Goal: Task Accomplishment & Management: Use online tool/utility

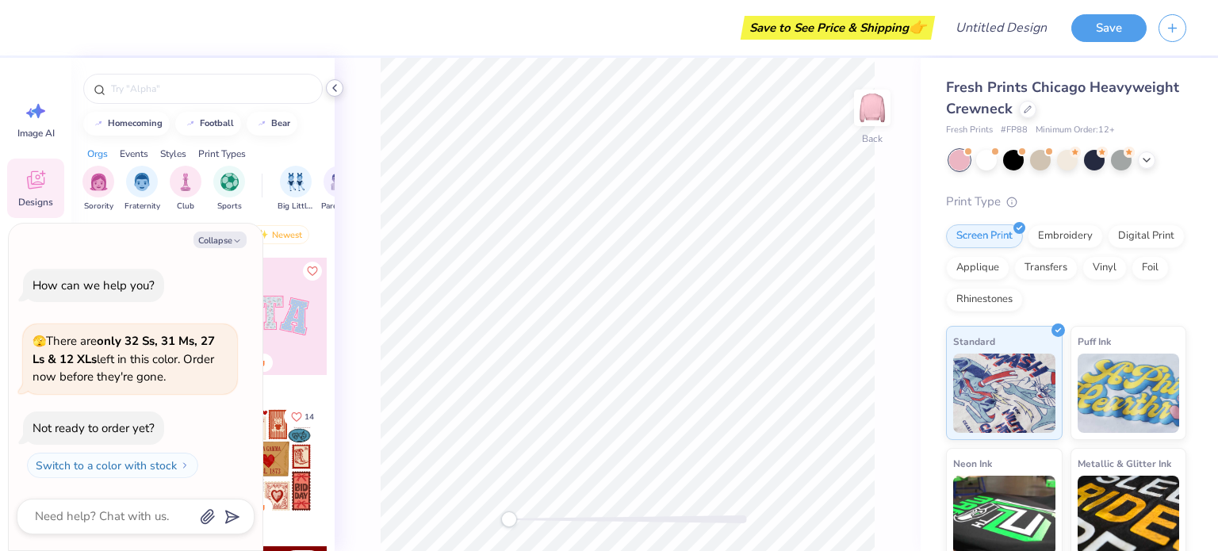
click at [337, 84] on icon at bounding box center [334, 88] width 13 height 13
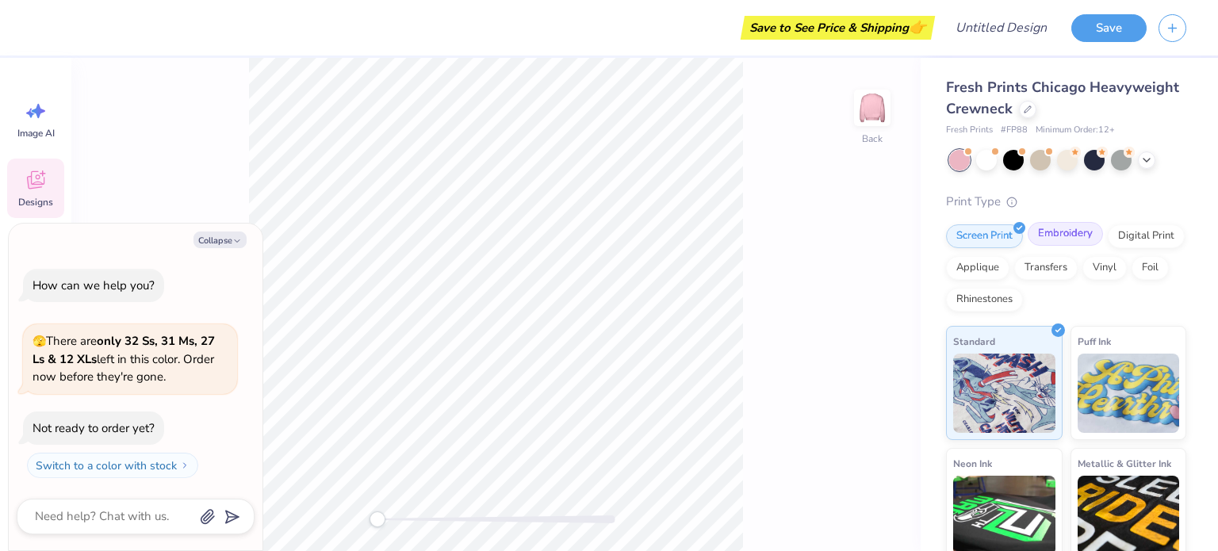
click at [1037, 236] on div "Embroidery" at bounding box center [1065, 234] width 75 height 24
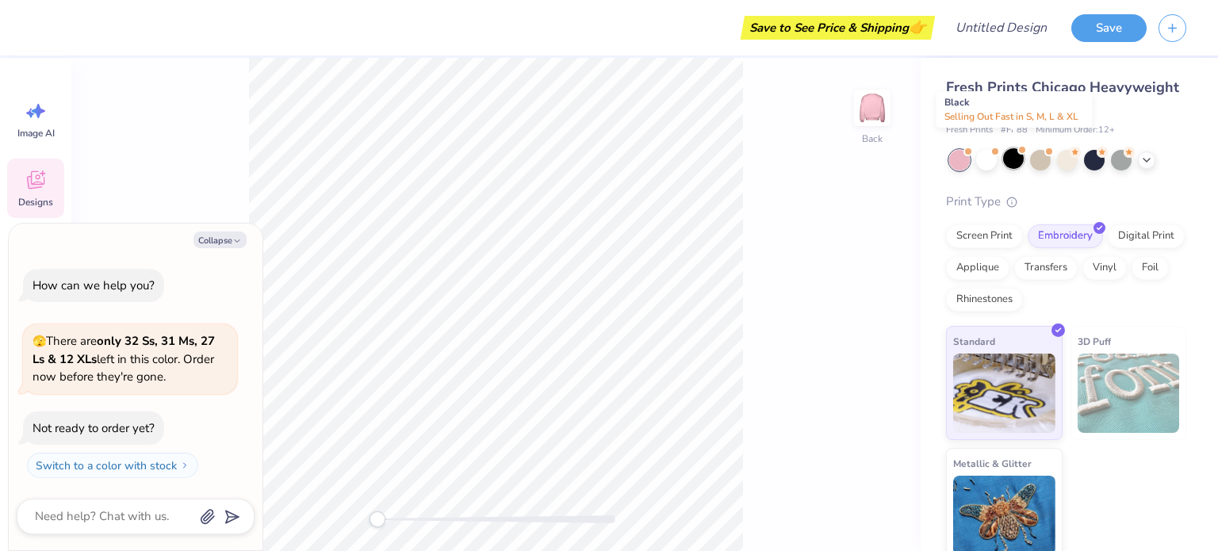
scroll to position [10, 0]
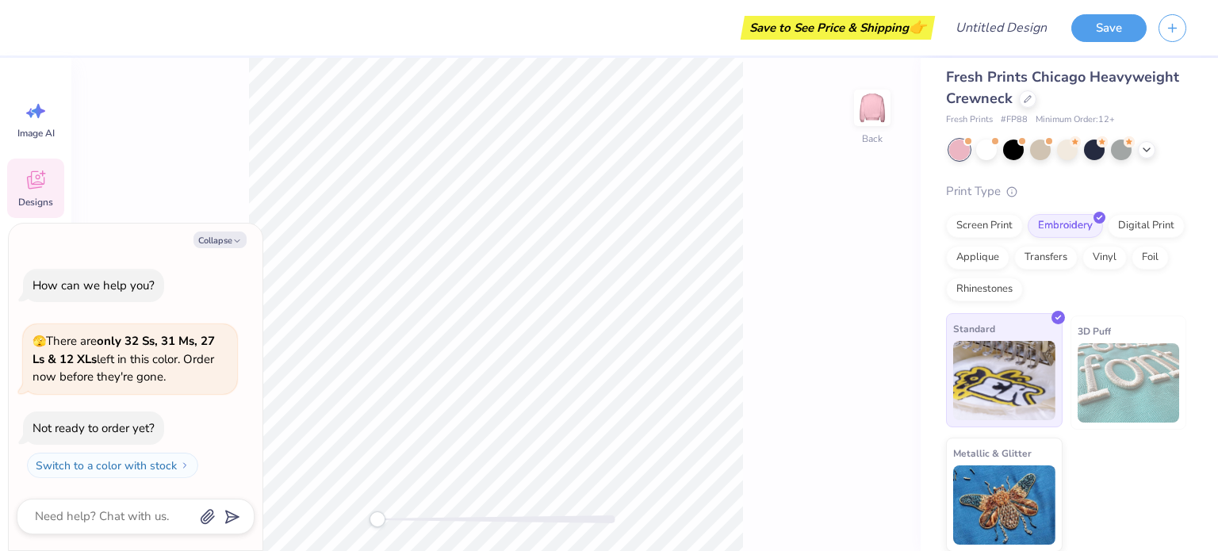
click at [993, 389] on img at bounding box center [1004, 380] width 102 height 79
click at [1037, 98] on div at bounding box center [1027, 97] width 17 height 17
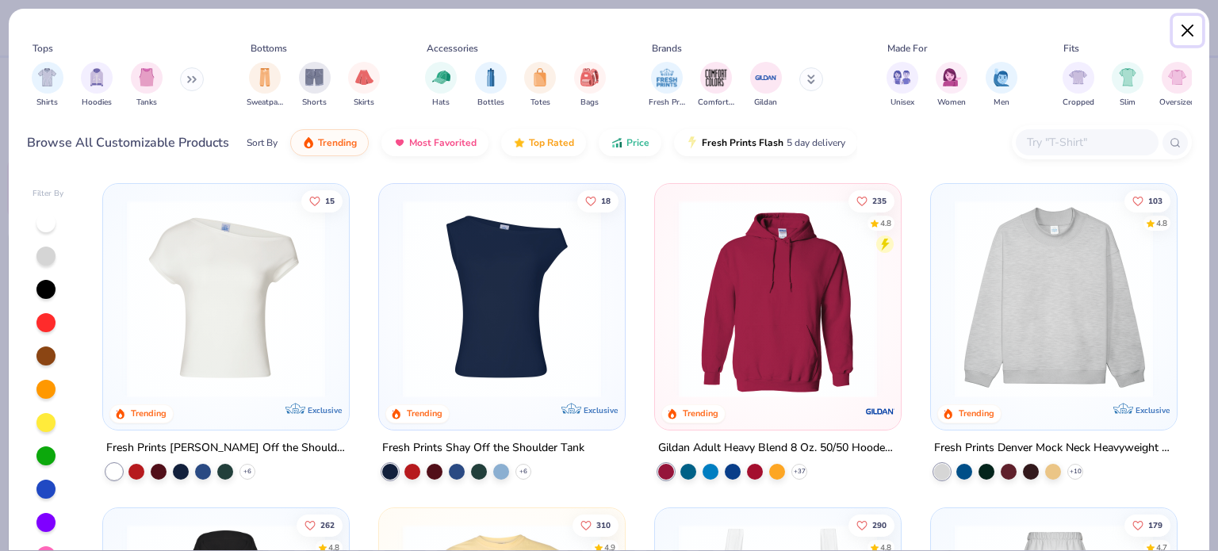
click at [1173, 39] on button "Close" at bounding box center [1188, 31] width 30 height 30
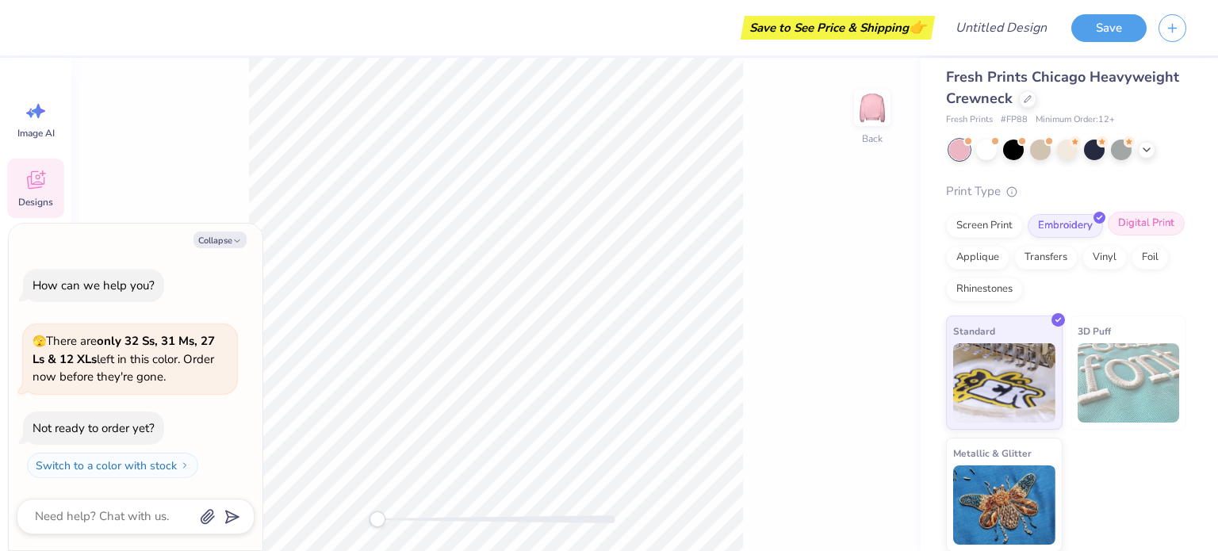
click at [1108, 236] on div "Digital Print" at bounding box center [1146, 224] width 77 height 24
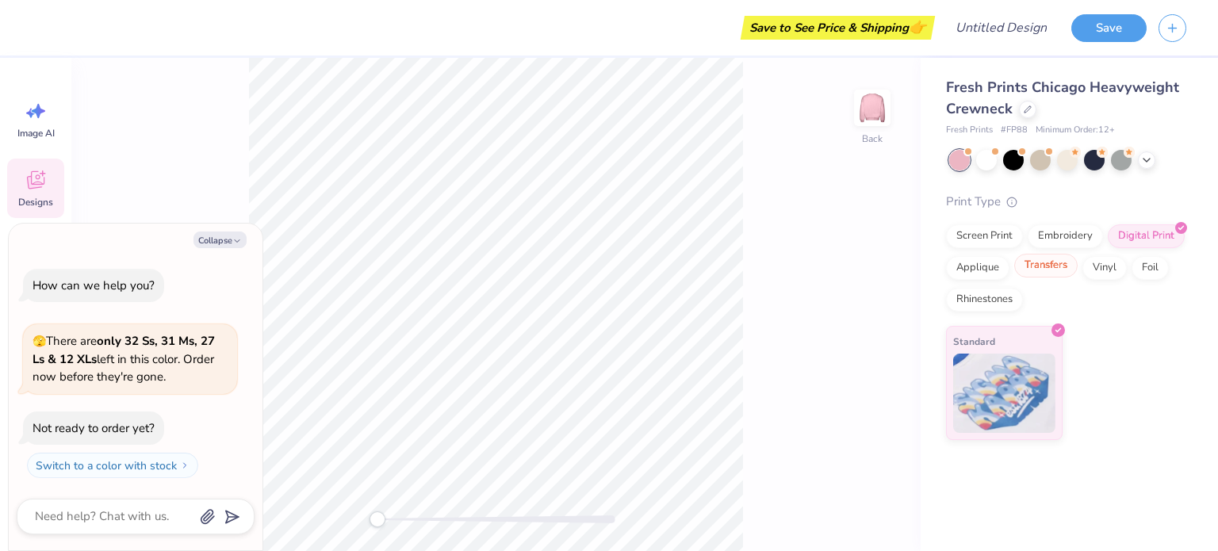
click at [1060, 266] on div "Transfers" at bounding box center [1045, 266] width 63 height 24
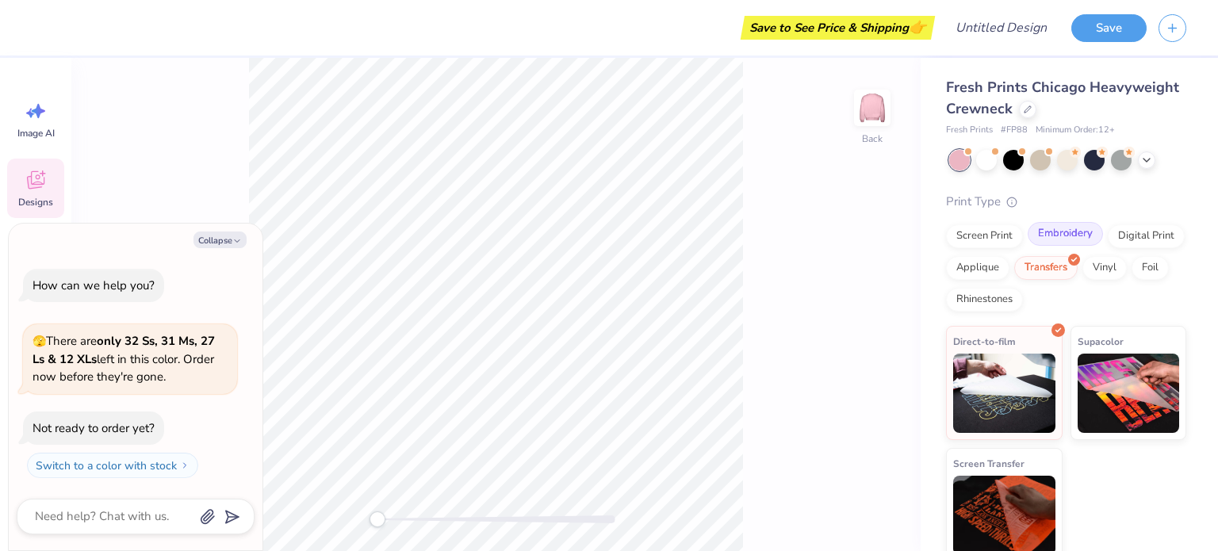
click at [1064, 233] on div "Embroidery" at bounding box center [1065, 234] width 75 height 24
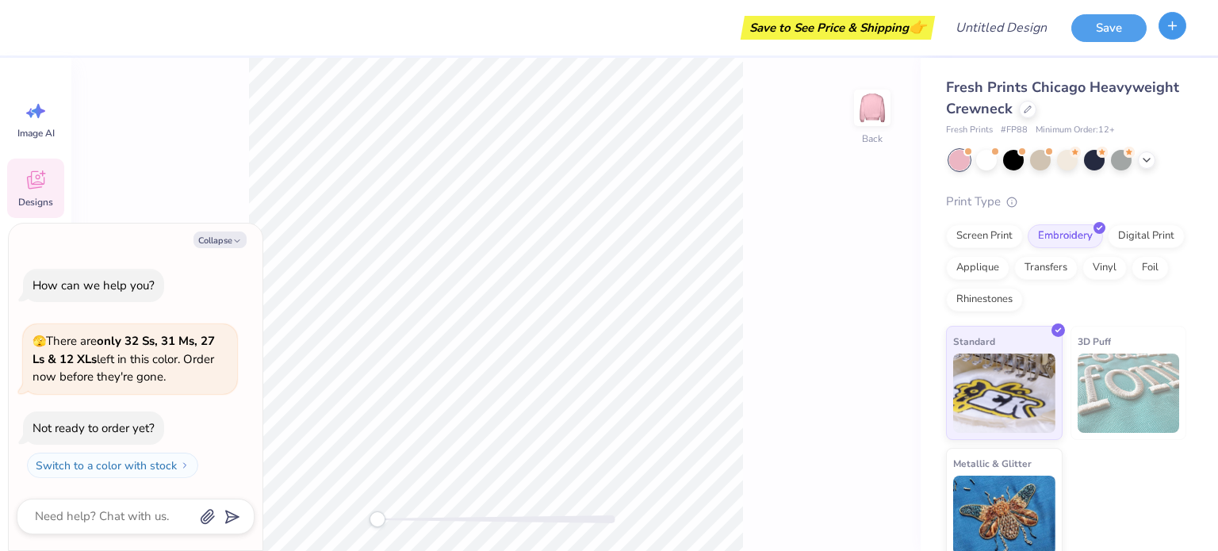
click at [1183, 25] on button "button" at bounding box center [1173, 26] width 28 height 28
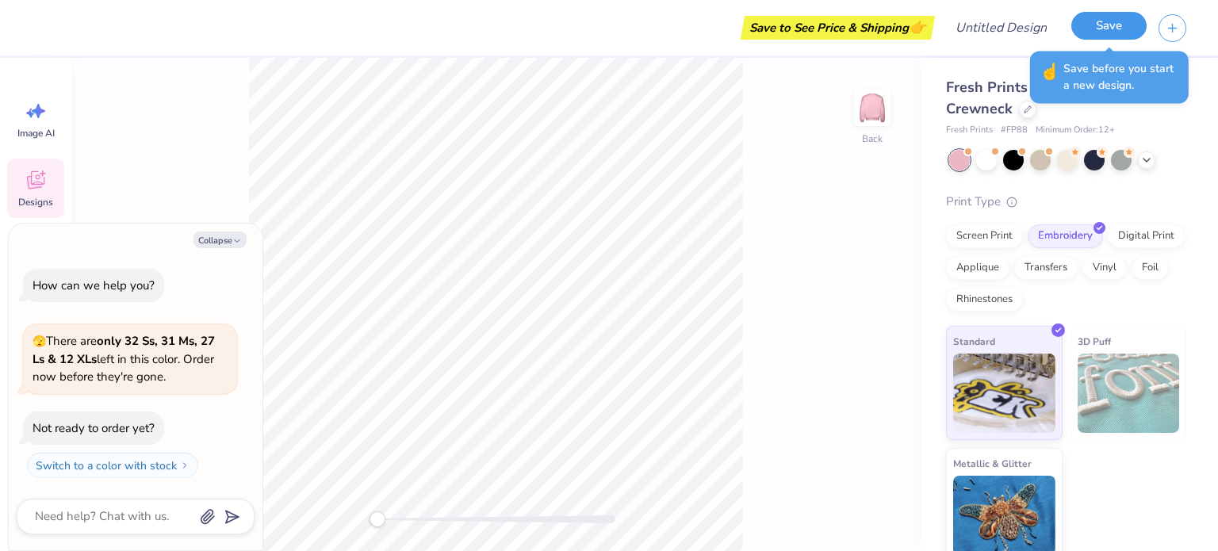
click at [1104, 25] on button "Save" at bounding box center [1108, 26] width 75 height 28
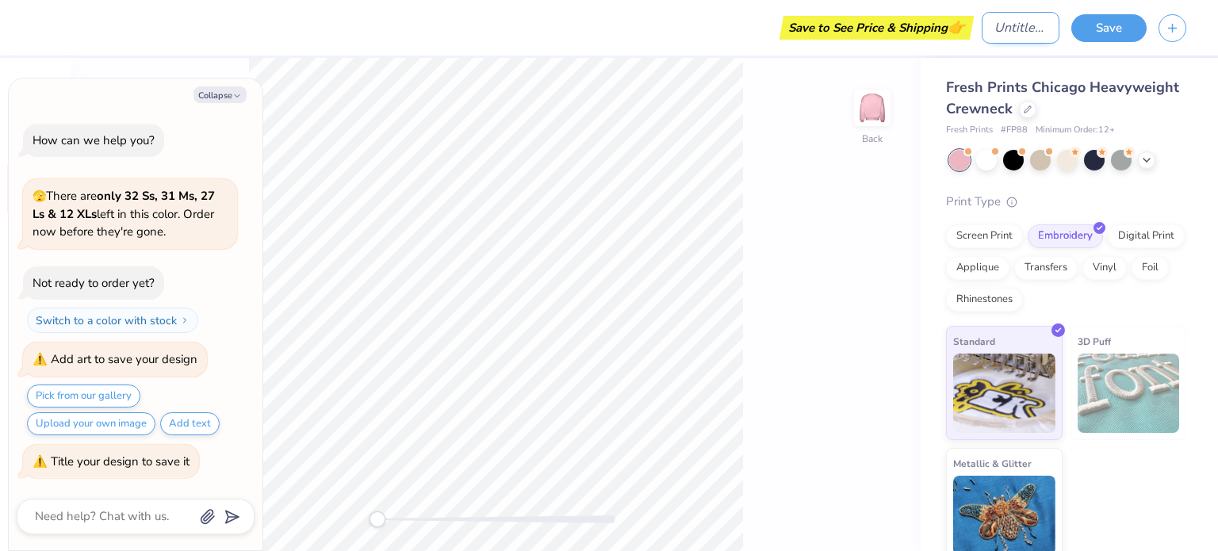
type textarea "x"
click at [1004, 36] on input "Design Title" at bounding box center [1021, 28] width 78 height 32
type input "W"
type textarea "x"
type input "WE"
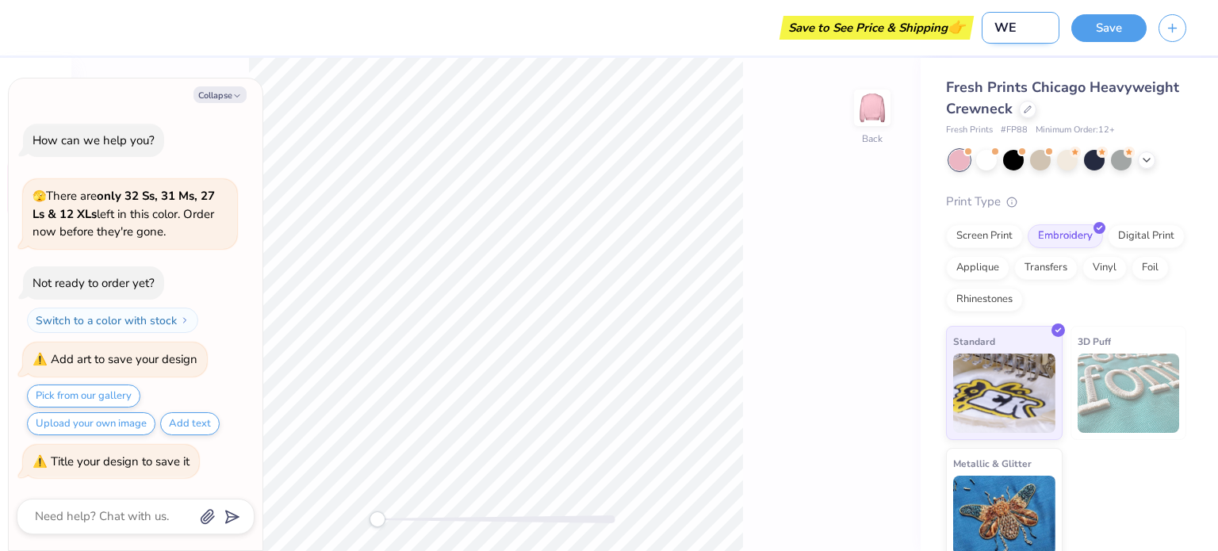
type textarea "x"
type input "WEC"
type textarea "x"
type input "WECE"
type textarea "x"
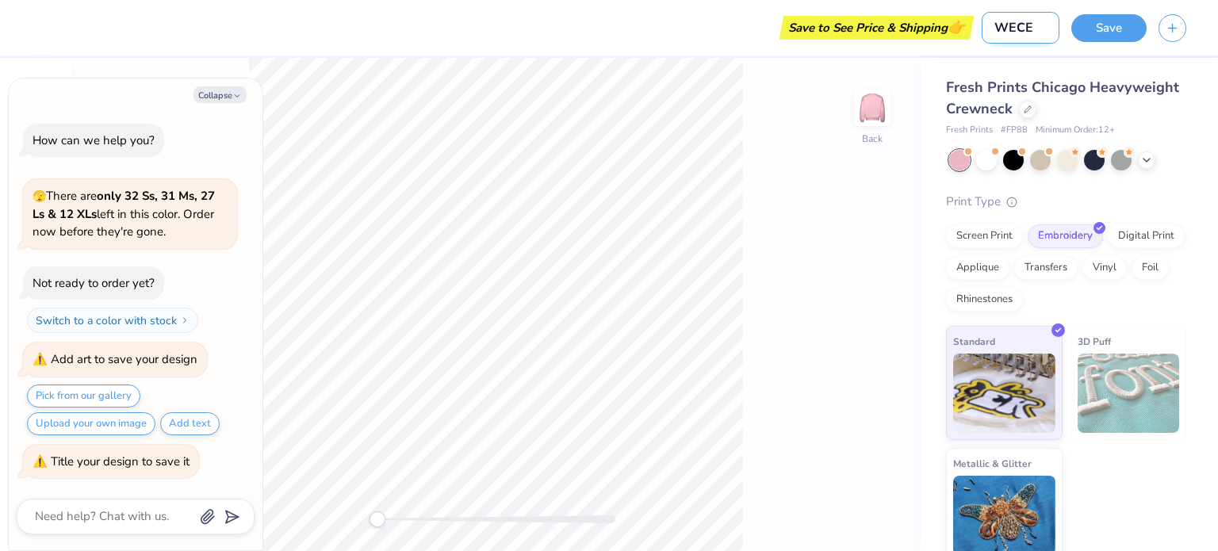
type input "WECE"
type textarea "x"
type input "WECE M"
type textarea "x"
type input "WECE ME"
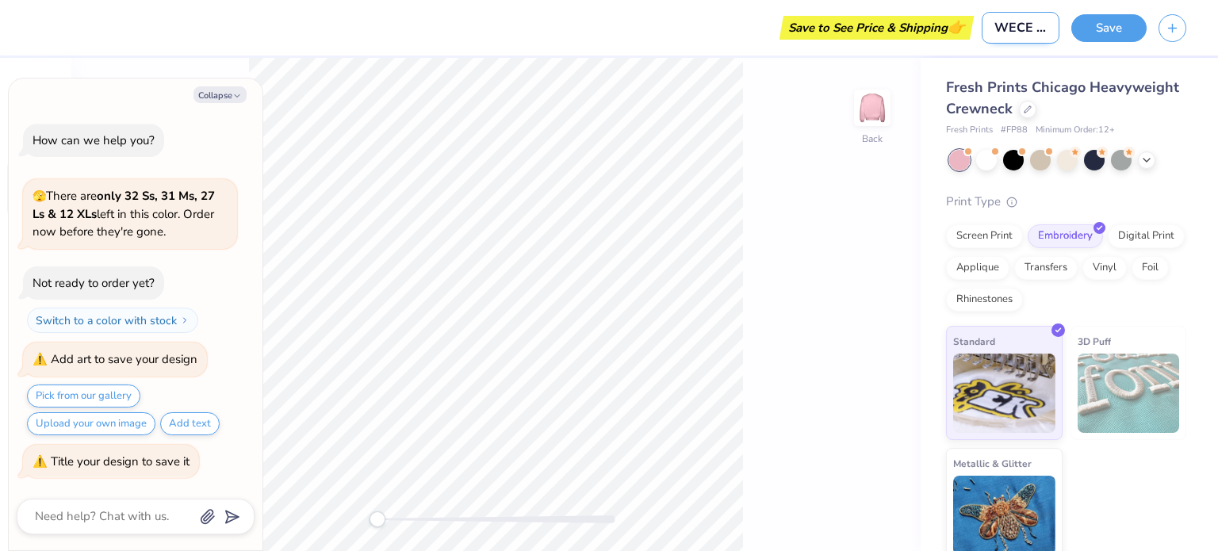
type textarea "x"
type input "WECE MER"
type textarea "x"
type input "WECE MERC"
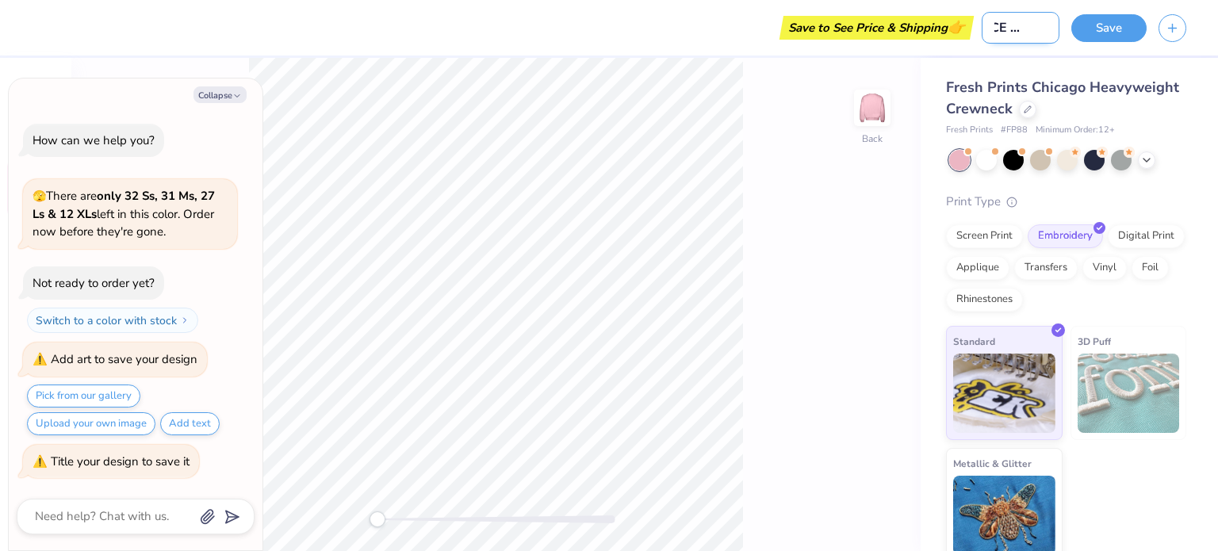
type textarea "x"
type input "WECE MERCH"
type textarea "x"
type input "WECE MERCH"
click at [1103, 45] on div "Save" at bounding box center [1144, 28] width 147 height 56
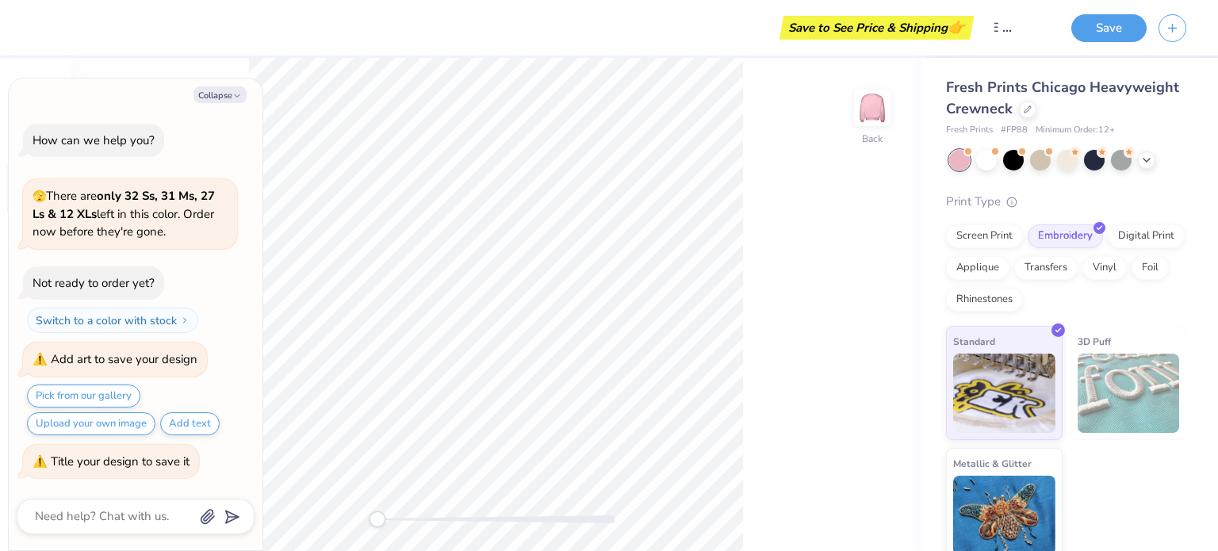
scroll to position [0, 0]
click at [1112, 35] on button "Save" at bounding box center [1108, 26] width 75 height 28
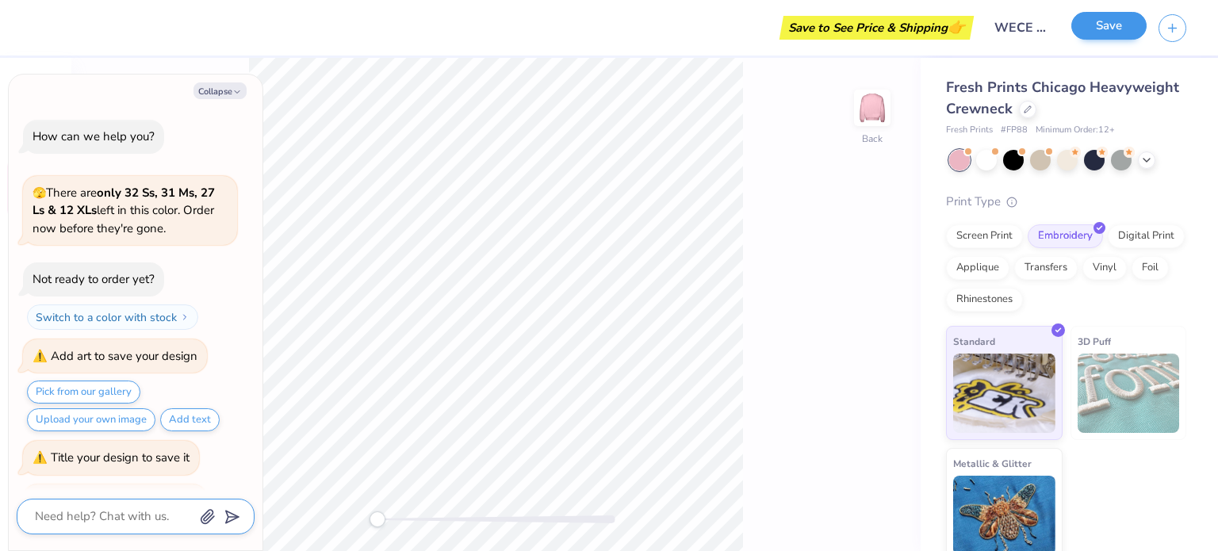
scroll to position [96, 0]
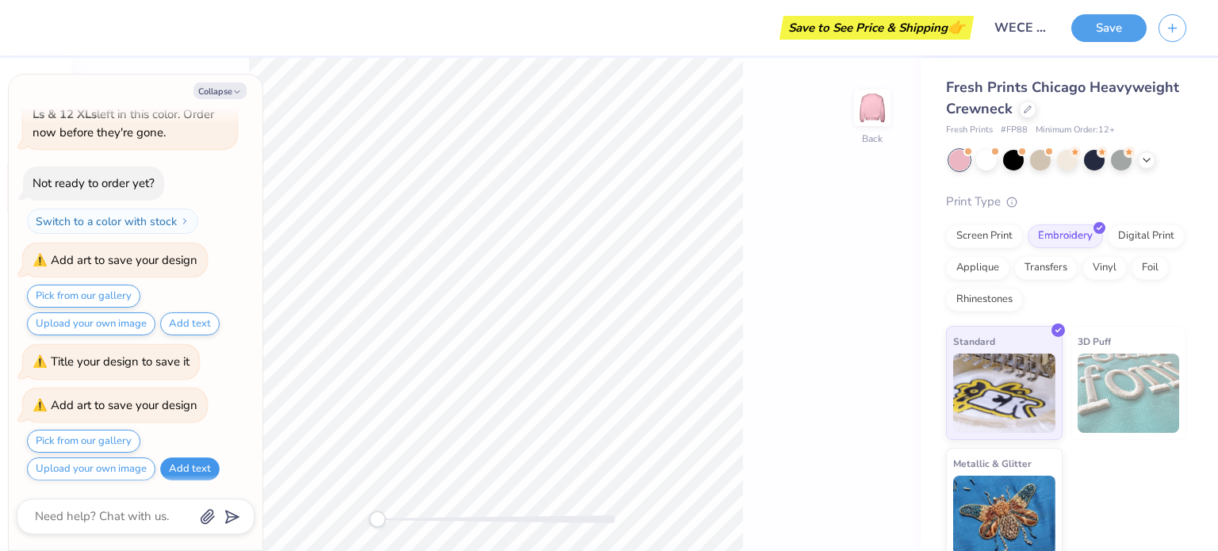
click at [179, 472] on button "Add text" at bounding box center [189, 469] width 59 height 23
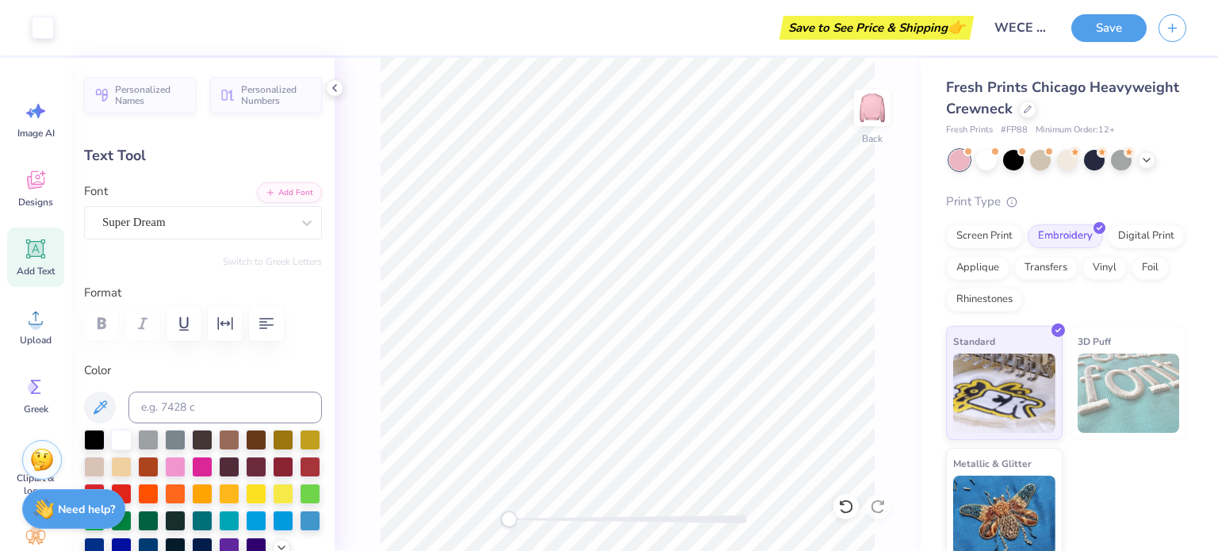
type textarea "x"
click at [210, 241] on div "Personalized Names Personalized Numbers Text Tool Add Font Font Super Dream Swi…" at bounding box center [202, 304] width 263 height 493
click at [199, 228] on div "Super Dream" at bounding box center [197, 222] width 192 height 25
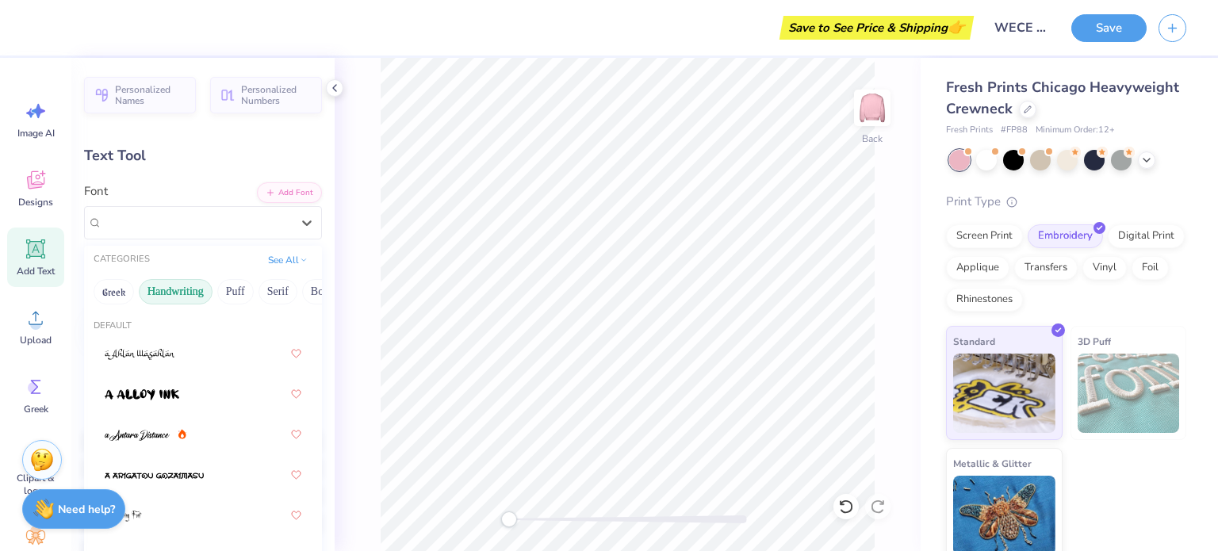
click at [162, 288] on button "Handwriting" at bounding box center [176, 291] width 74 height 25
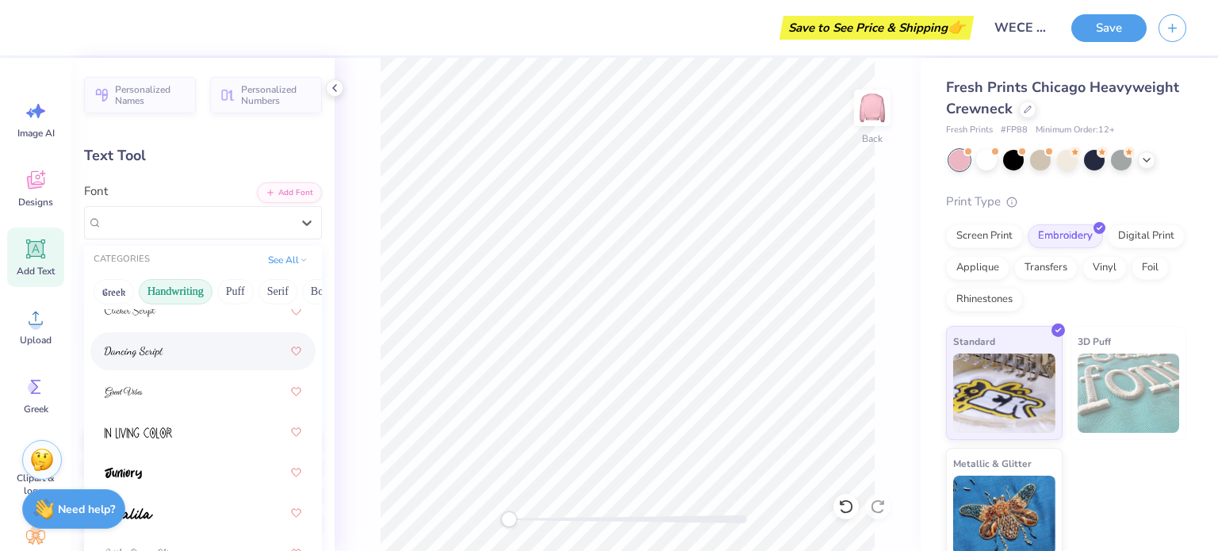
scroll to position [221, 0]
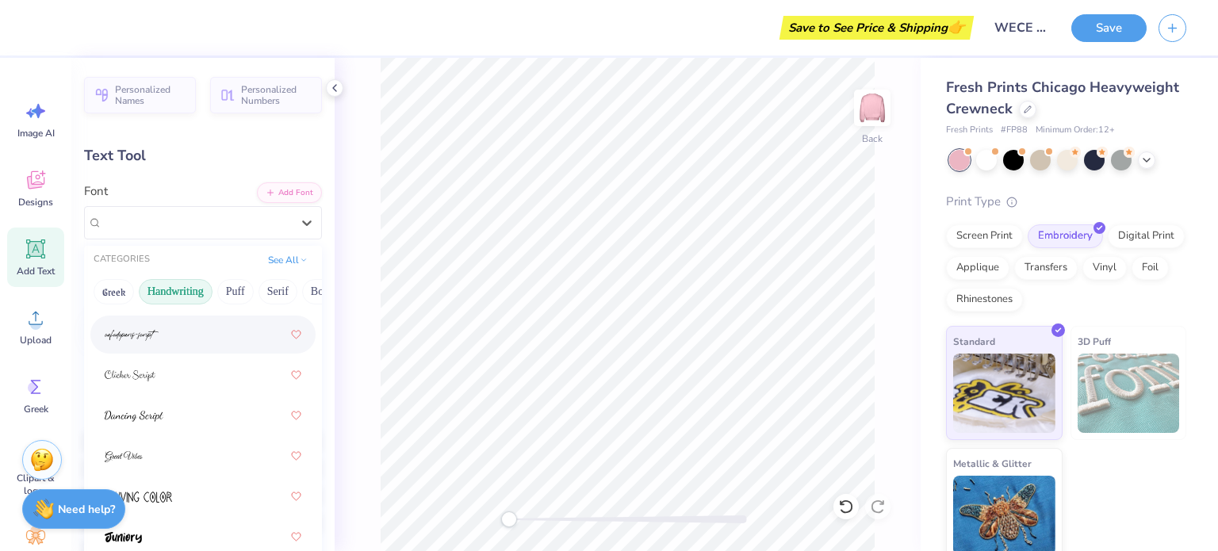
click at [158, 329] on span at bounding box center [132, 335] width 54 height 17
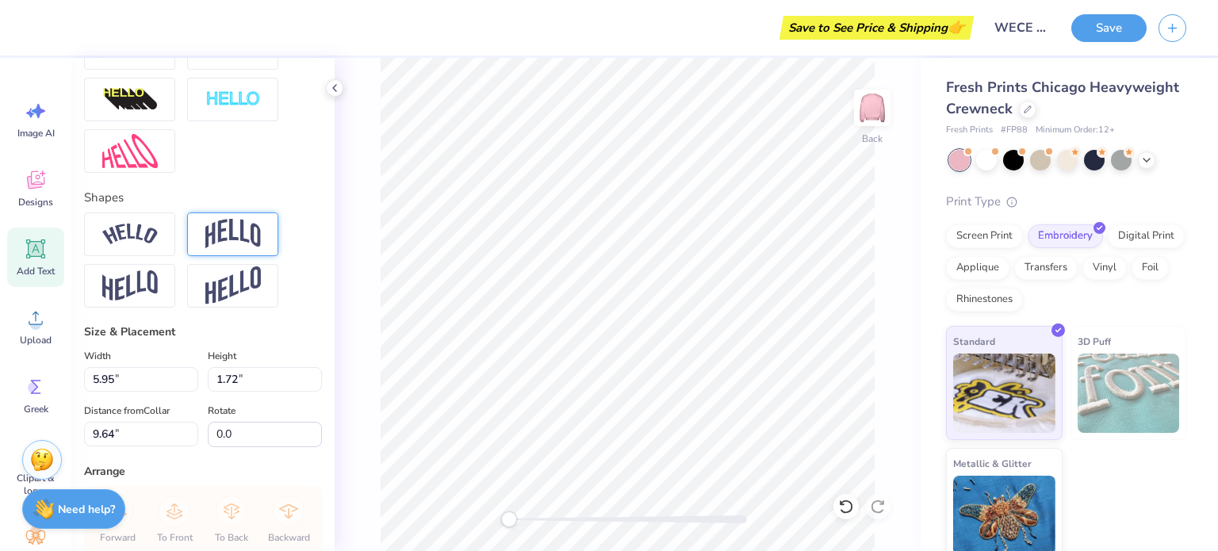
scroll to position [13, 8]
type textarea "Women in Electrical & Computer Engineering"
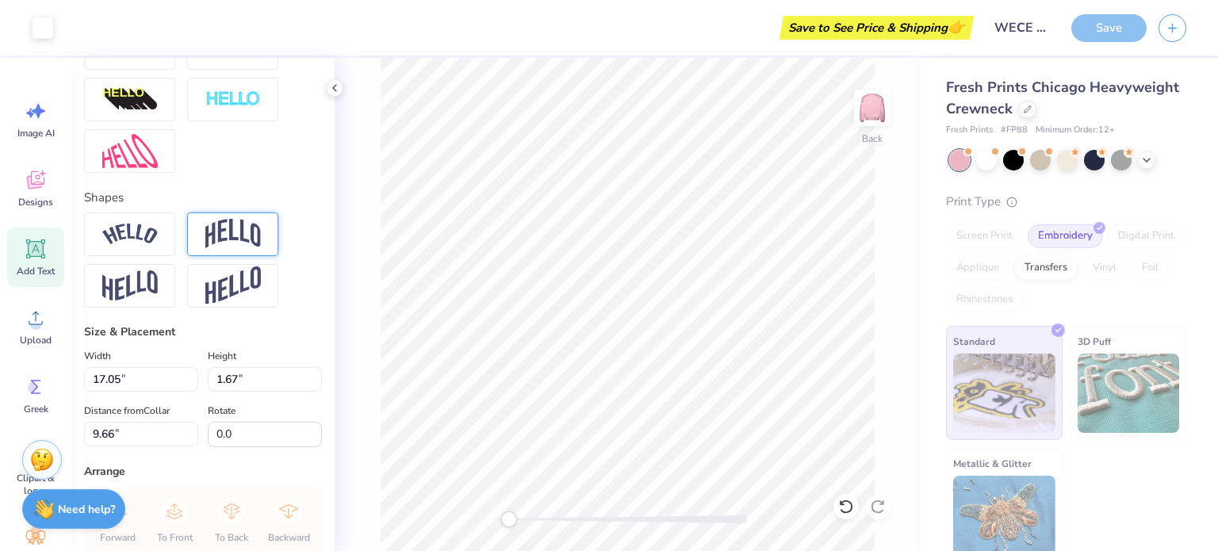
type input "17.05"
type input "1.67"
type input "9.66"
click at [336, 88] on icon at bounding box center [334, 88] width 13 height 13
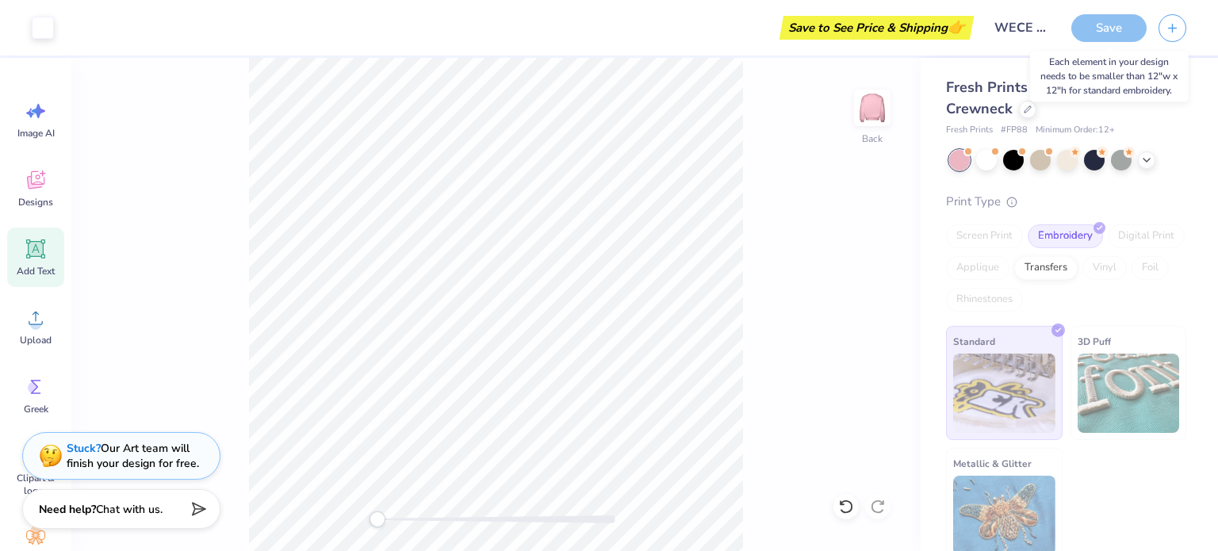
click at [1110, 26] on div "Save" at bounding box center [1108, 28] width 75 height 28
click at [1158, 21] on div "Save" at bounding box center [1144, 28] width 147 height 56
click at [1196, 28] on div "Save" at bounding box center [1144, 28] width 147 height 56
click at [1180, 29] on button "button" at bounding box center [1173, 26] width 28 height 28
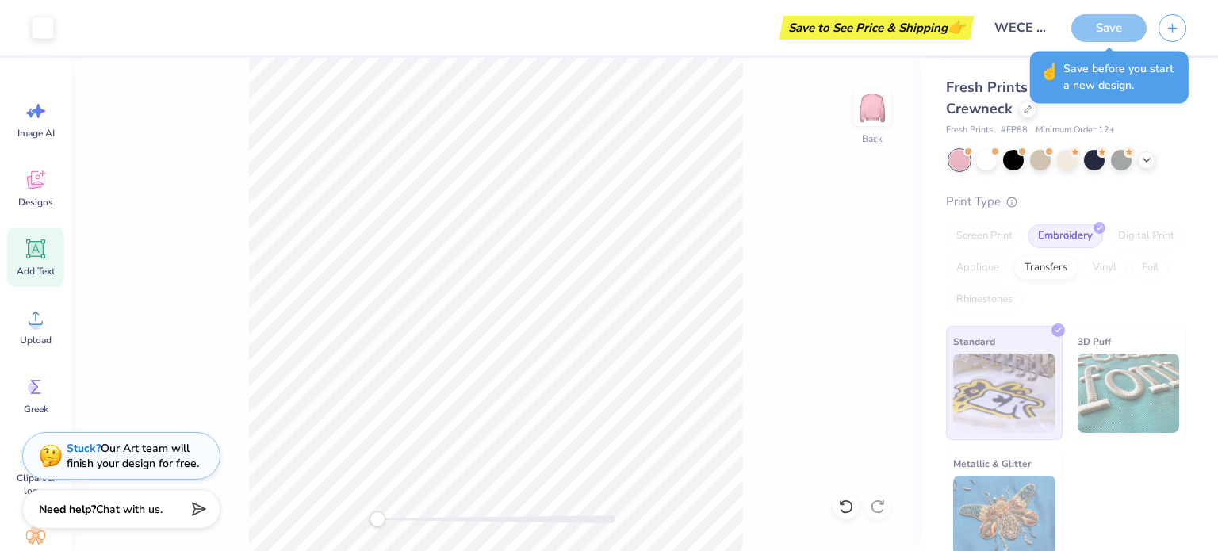
click at [1095, 21] on div "Save" at bounding box center [1108, 28] width 75 height 28
click at [36, 255] on icon at bounding box center [36, 249] width 15 height 15
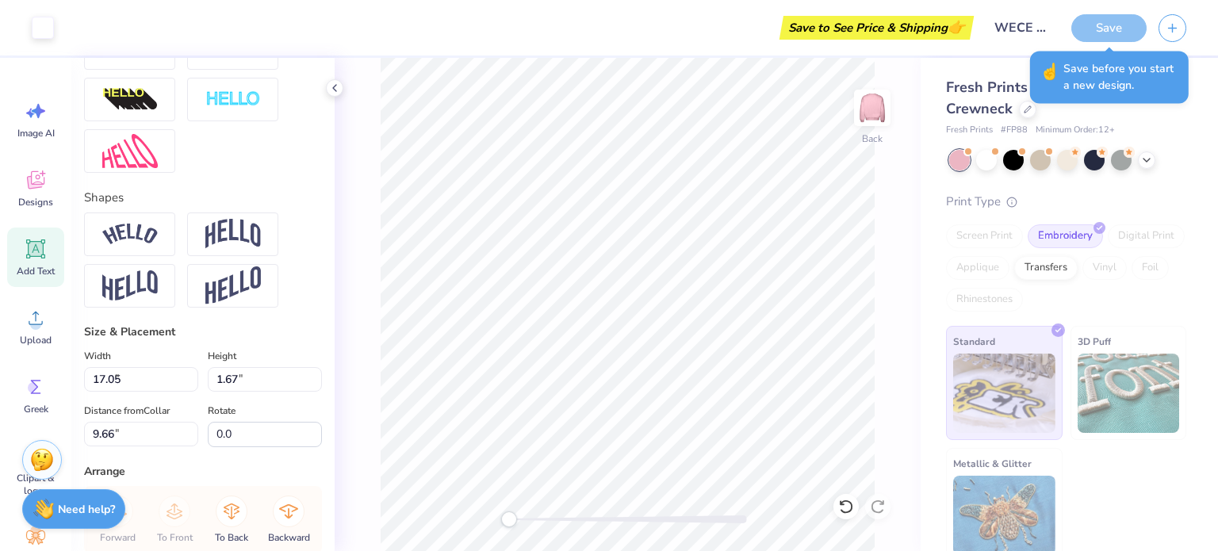
type input "5.95"
type input "1.72"
type input "9.64"
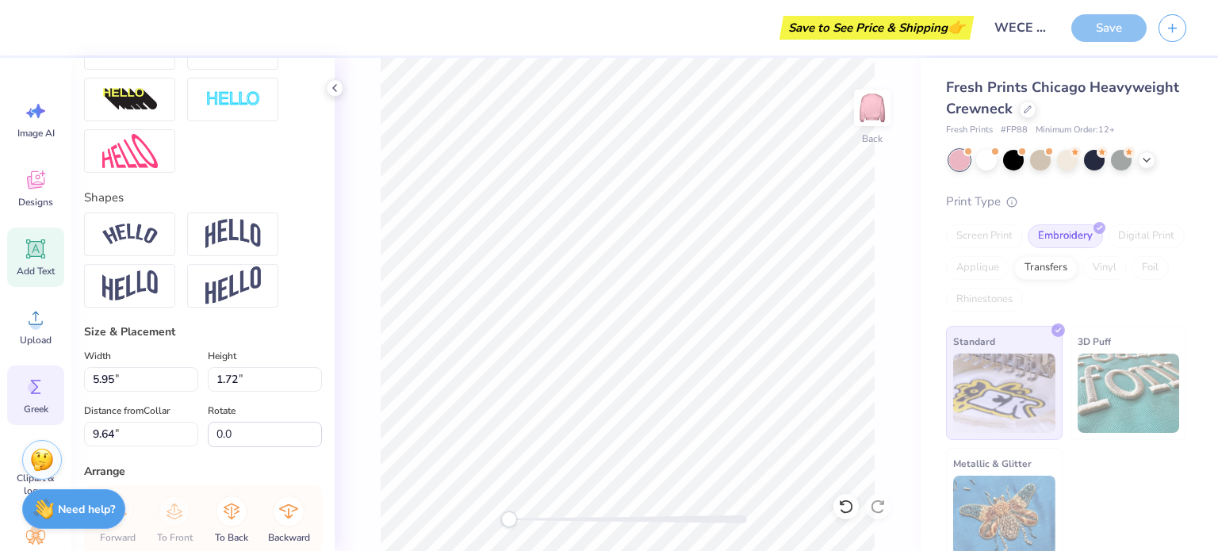
scroll to position [143, 0]
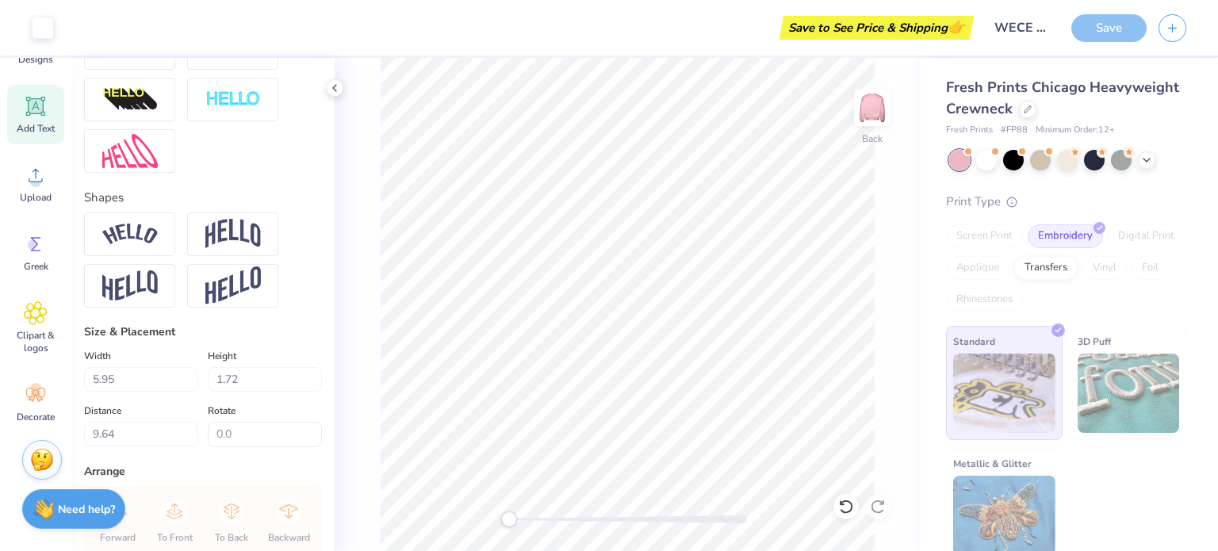
click at [339, 96] on div "Back" at bounding box center [628, 304] width 586 height 493
click at [335, 90] on polyline at bounding box center [334, 88] width 3 height 6
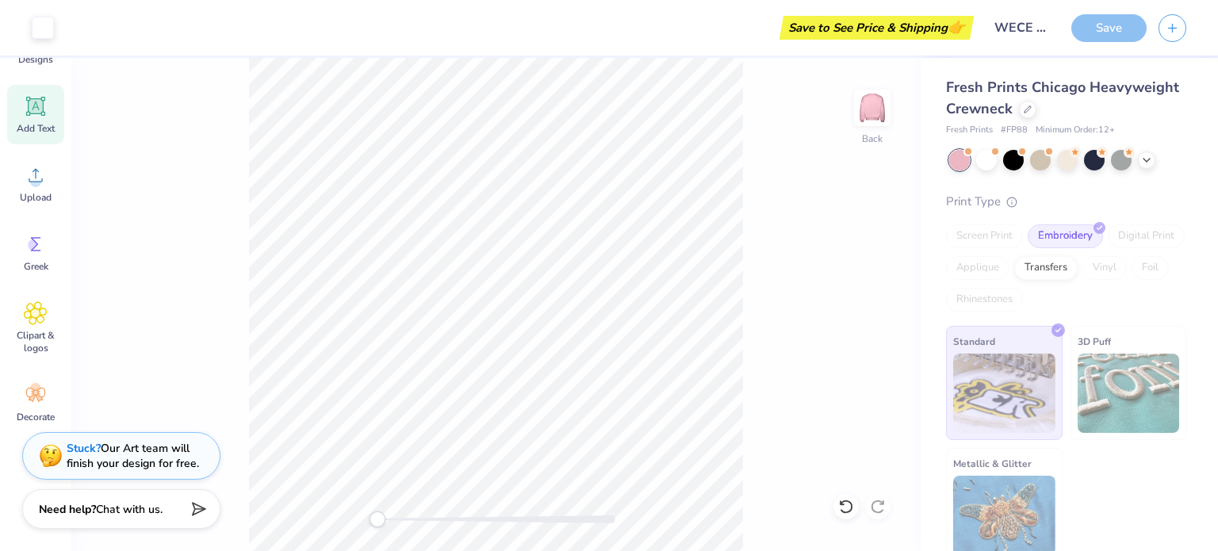
click at [929, 21] on div "Save to See Price & Shipping 👉" at bounding box center [877, 28] width 186 height 24
click at [1101, 35] on div "Save" at bounding box center [1108, 28] width 75 height 28
click at [1091, 29] on div "Save" at bounding box center [1108, 28] width 75 height 28
click at [1014, 34] on input "WECE MERCH" at bounding box center [1021, 28] width 78 height 32
click at [903, 34] on div "Save to See Price & Shipping 👉" at bounding box center [877, 28] width 186 height 24
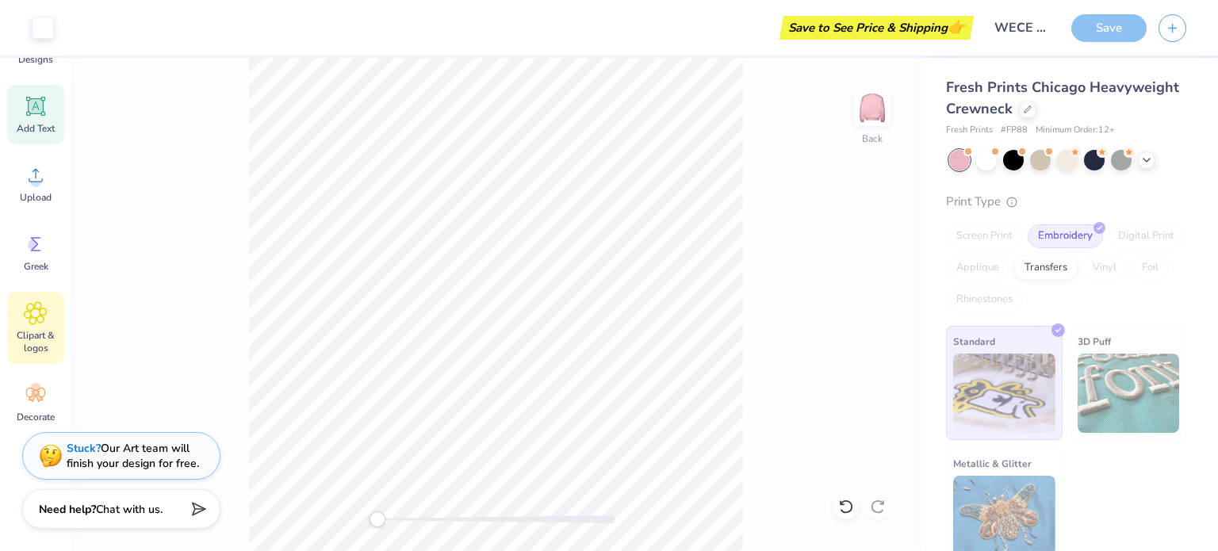
click at [33, 323] on icon at bounding box center [36, 313] width 22 height 22
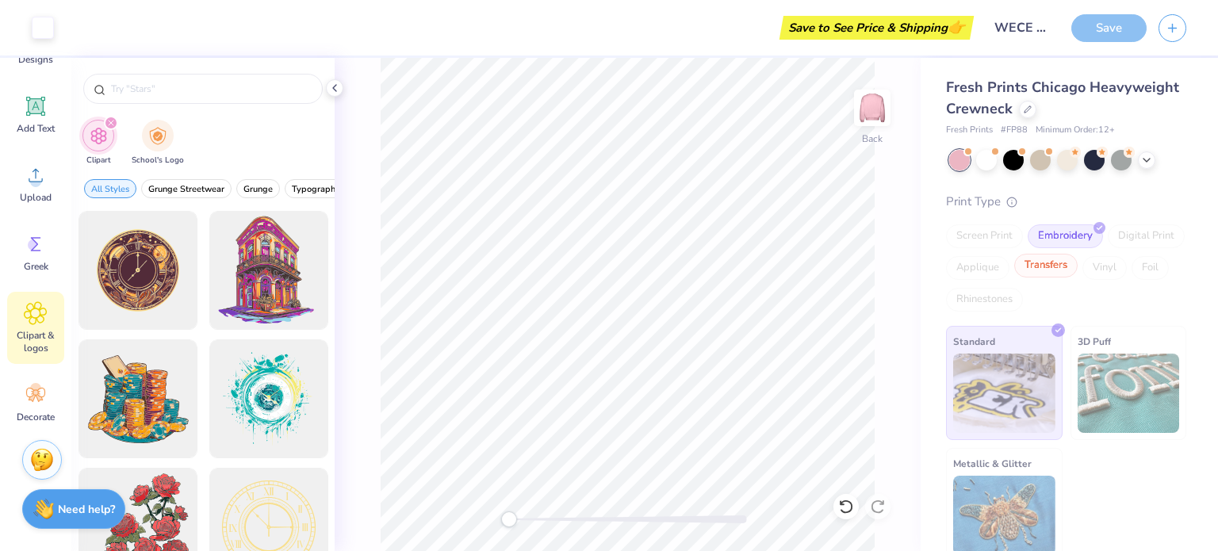
click at [1078, 270] on div "Transfers" at bounding box center [1045, 266] width 63 height 24
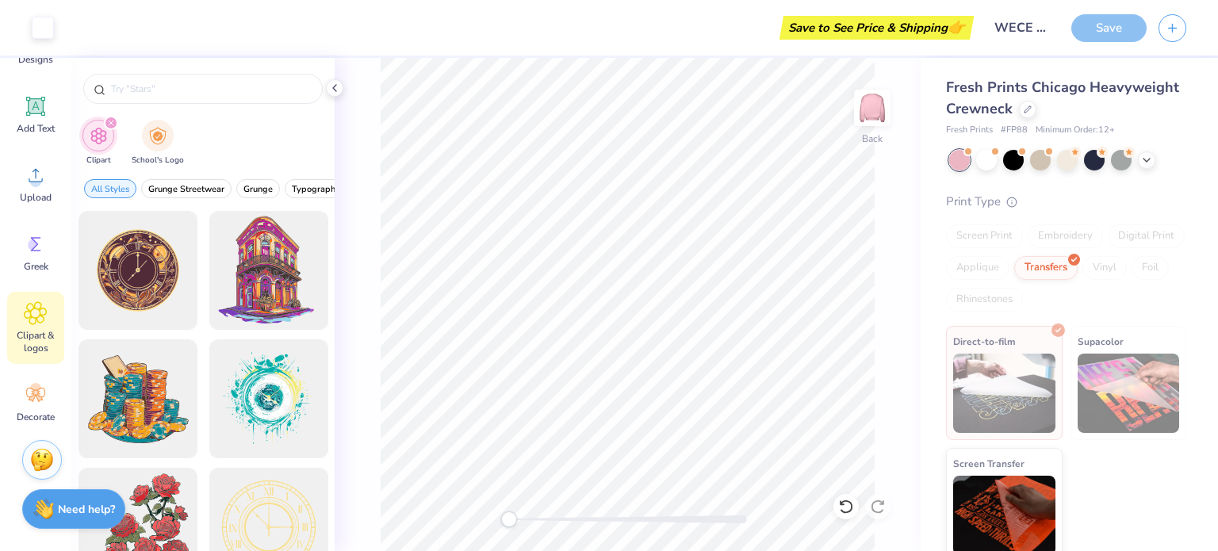
click at [1075, 236] on div "Embroidery" at bounding box center [1065, 236] width 75 height 24
click at [1078, 274] on div "Transfers" at bounding box center [1045, 266] width 63 height 24
click at [333, 85] on icon at bounding box center [334, 88] width 13 height 13
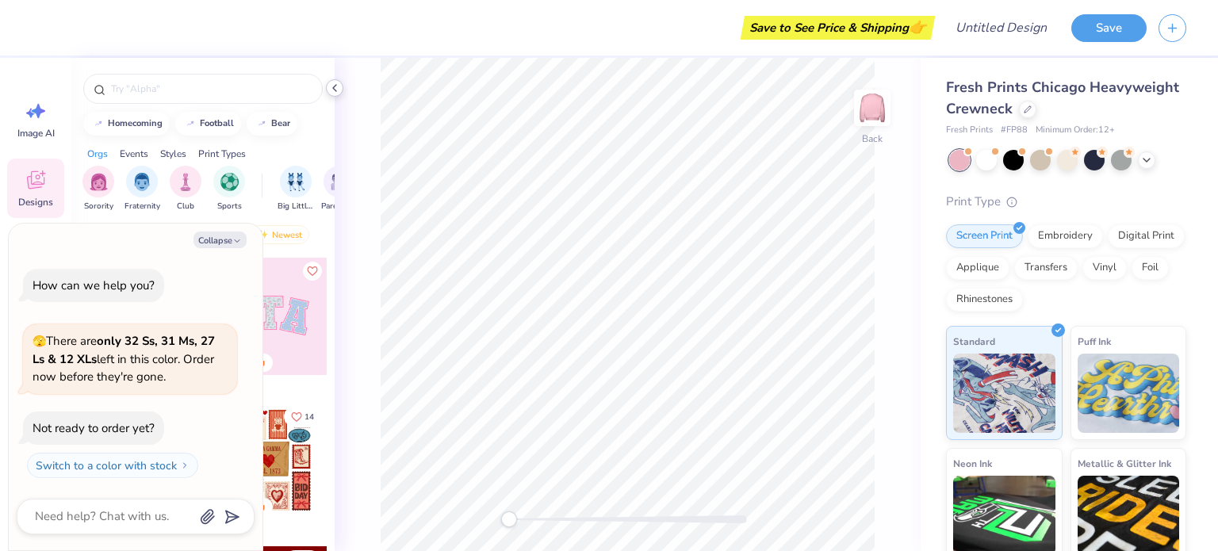
click at [336, 82] on icon at bounding box center [334, 88] width 13 height 13
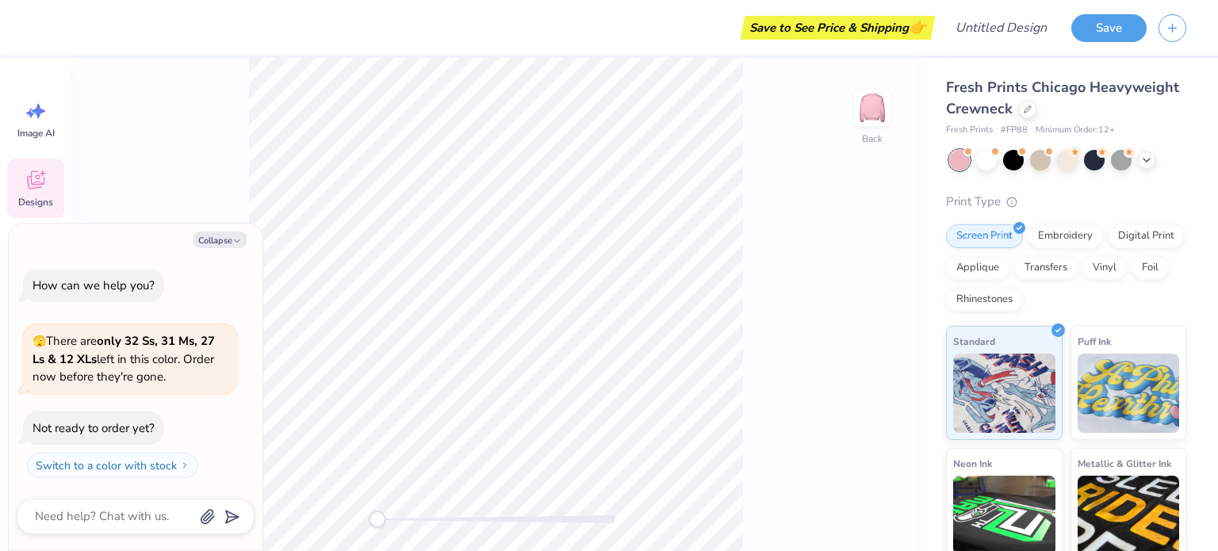
type textarea "x"
